Goal: Find specific page/section: Find specific page/section

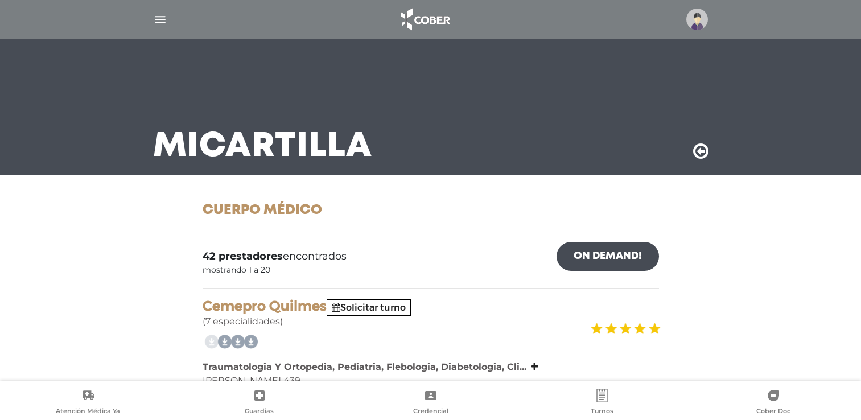
scroll to position [3362, 0]
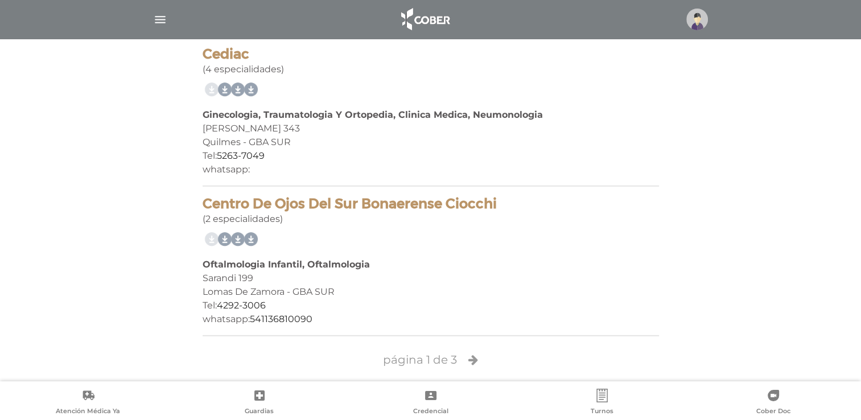
click at [163, 18] on img "button" at bounding box center [160, 20] width 14 height 14
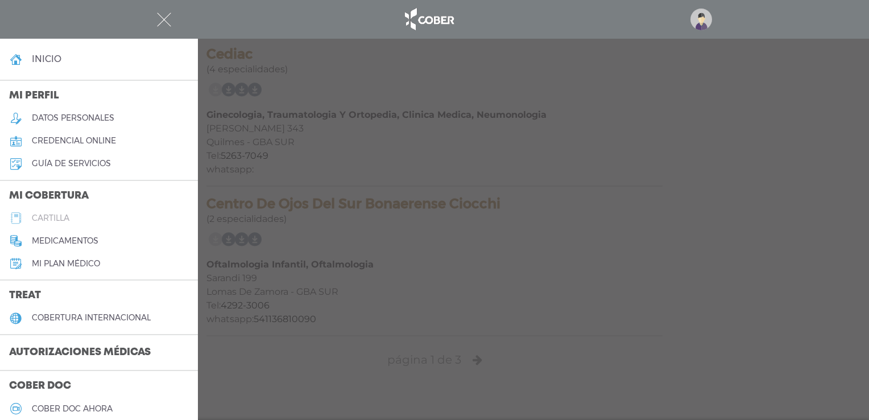
click at [73, 218] on link "cartilla" at bounding box center [99, 218] width 198 height 23
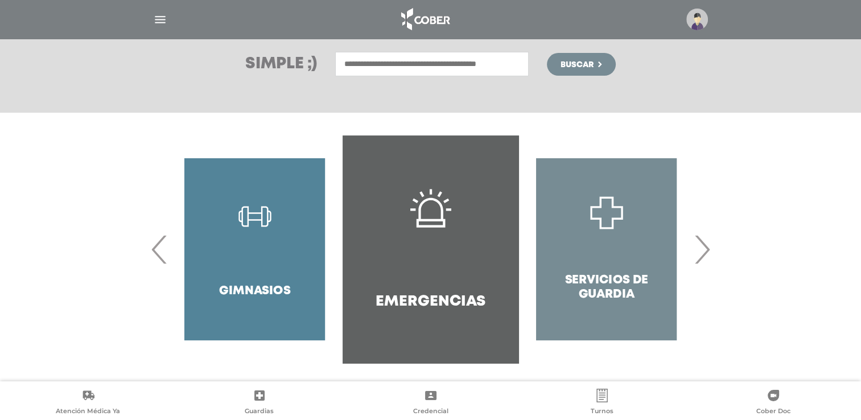
scroll to position [164, 0]
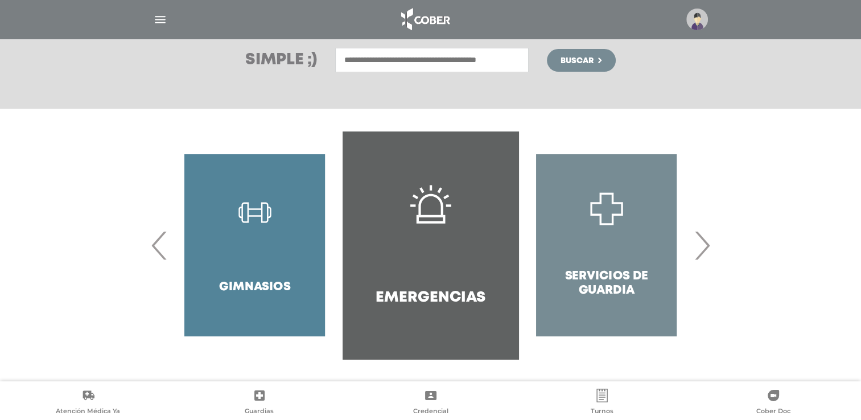
click at [703, 247] on span "›" at bounding box center [702, 244] width 22 height 61
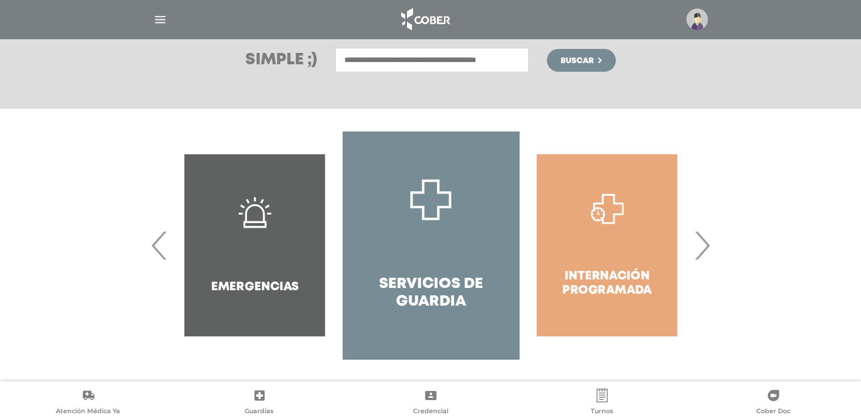
click at [703, 245] on span "›" at bounding box center [702, 244] width 22 height 61
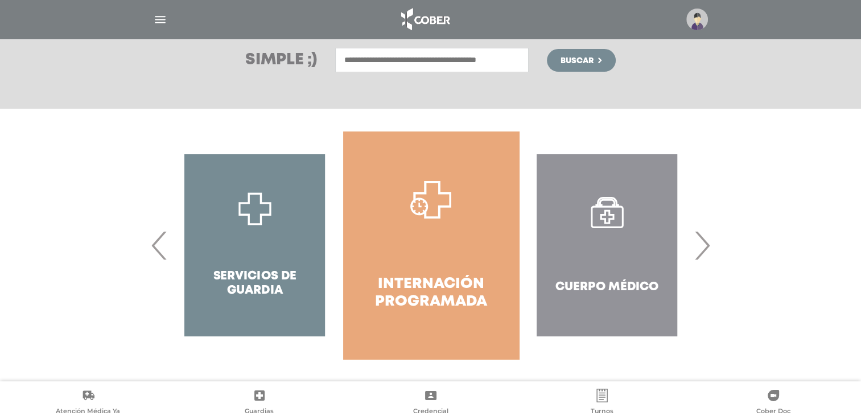
click at [703, 245] on span "›" at bounding box center [702, 244] width 22 height 61
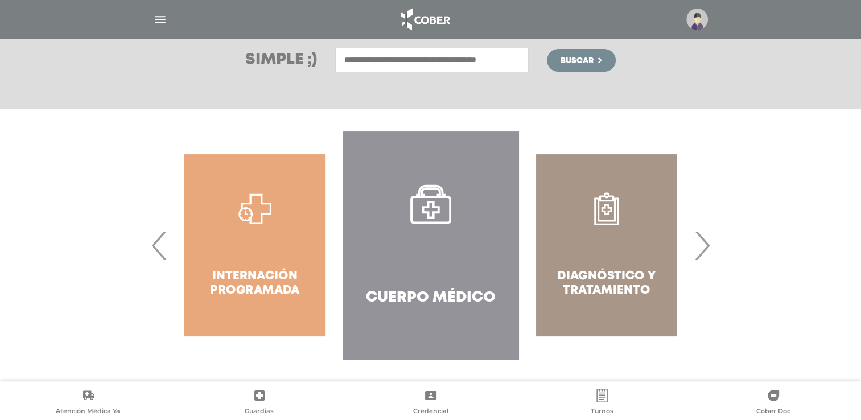
click at [703, 240] on span "›" at bounding box center [702, 244] width 22 height 61
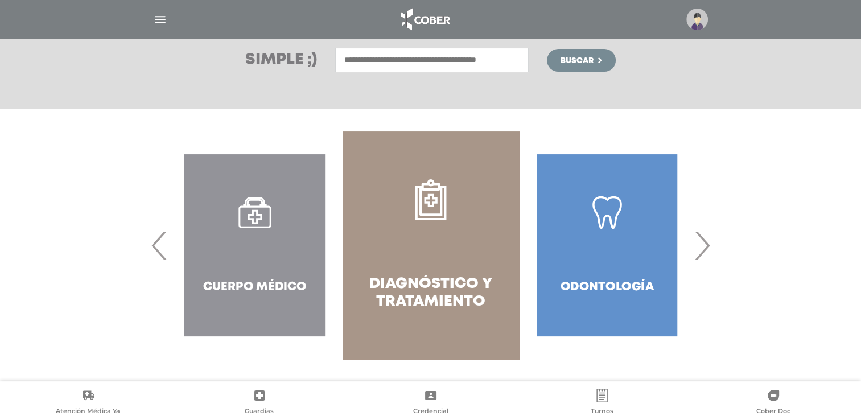
click at [703, 240] on span "›" at bounding box center [702, 244] width 22 height 61
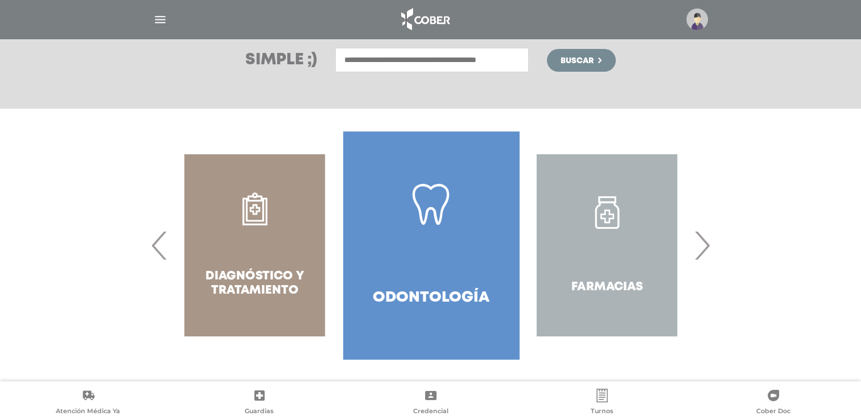
click at [703, 240] on span "›" at bounding box center [702, 244] width 22 height 61
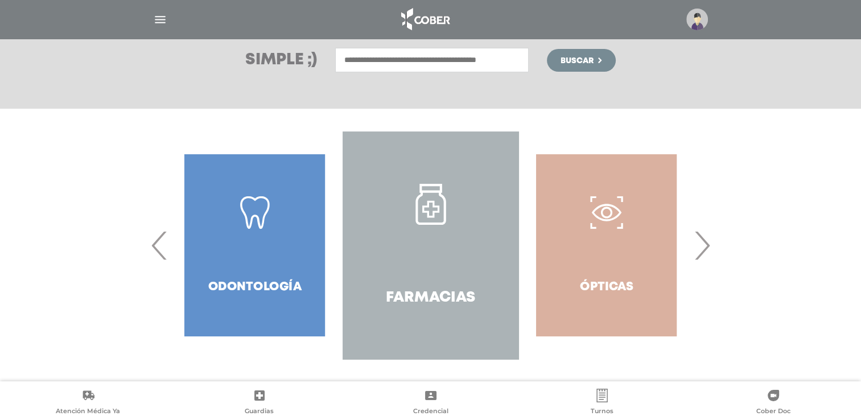
click at [703, 240] on span "›" at bounding box center [702, 244] width 22 height 61
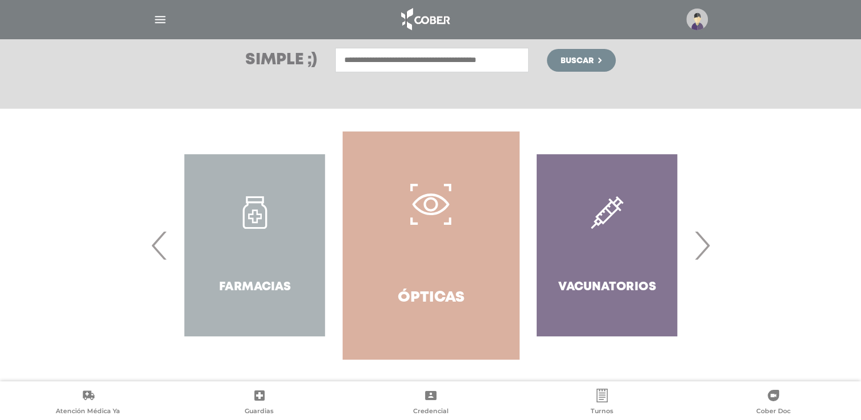
click at [703, 240] on span "›" at bounding box center [702, 244] width 22 height 61
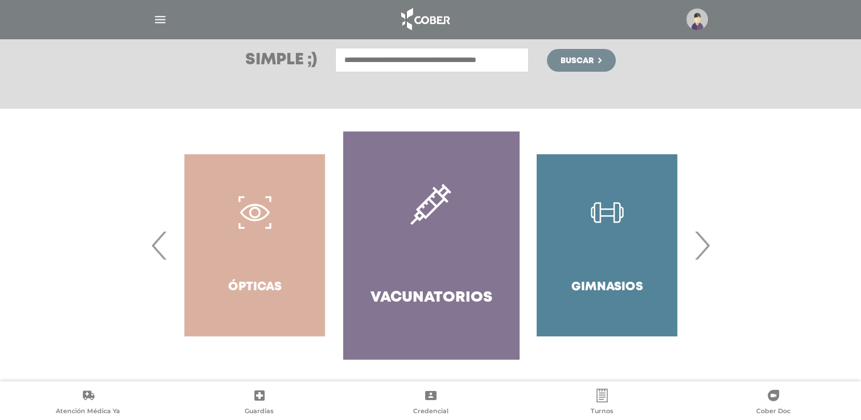
click at [703, 240] on span "›" at bounding box center [702, 244] width 22 height 61
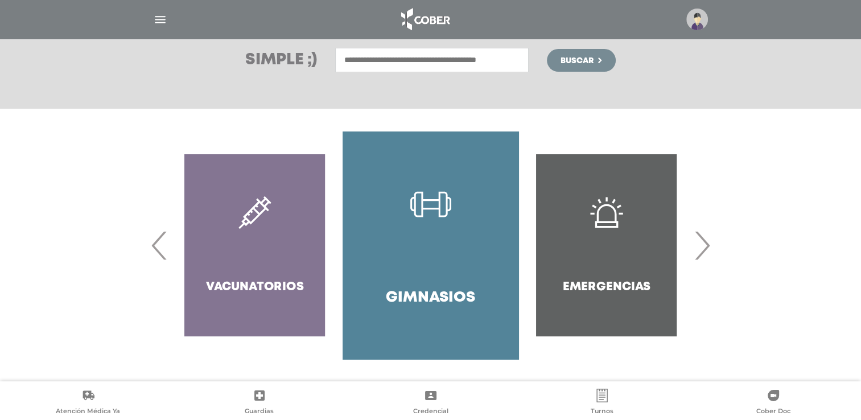
click at [703, 240] on span "›" at bounding box center [702, 244] width 22 height 61
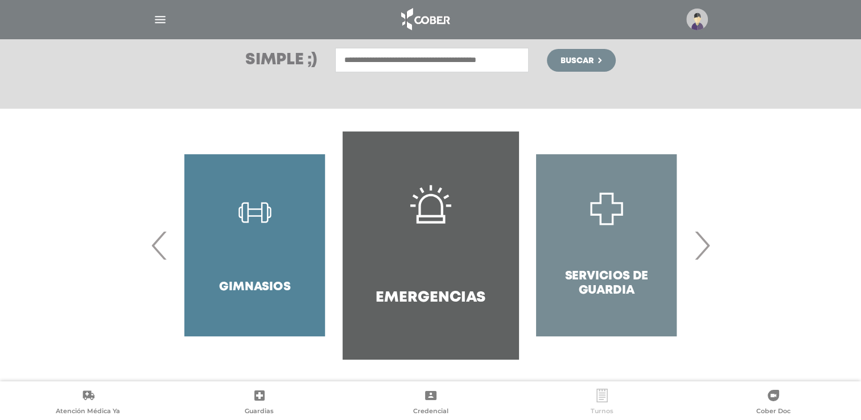
click at [596, 406] on link "Turnos" at bounding box center [601, 403] width 171 height 29
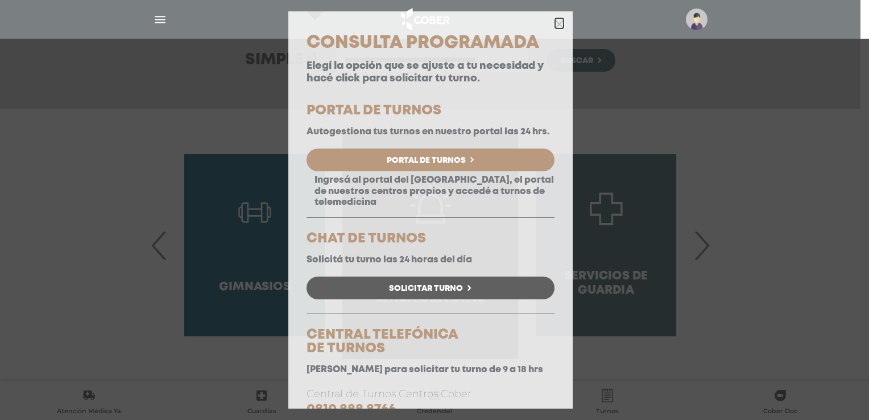
click at [555, 22] on icon "button" at bounding box center [559, 24] width 9 height 9
